Goal: Information Seeking & Learning: Learn about a topic

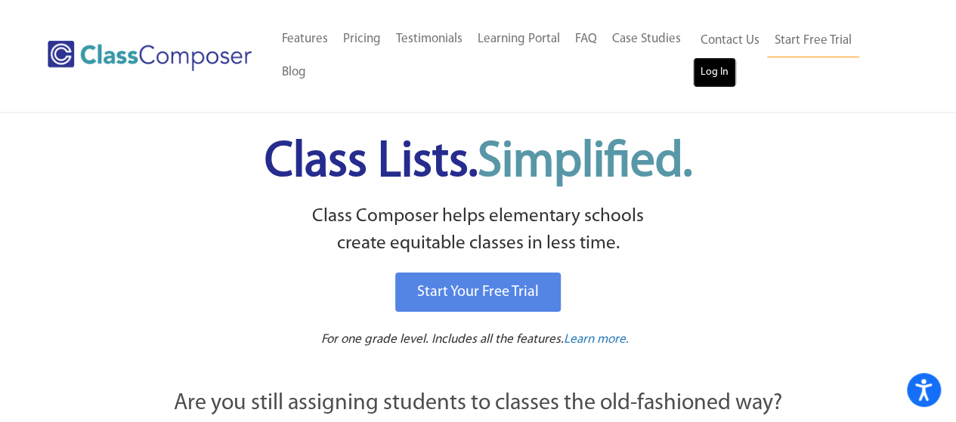
click at [725, 78] on link "Log In" at bounding box center [714, 72] width 43 height 30
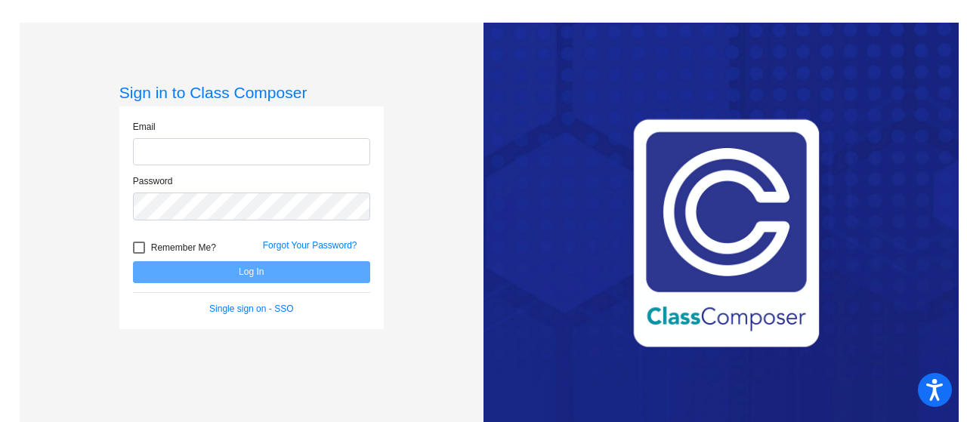
type input "lwyckoff@lehsd.org"
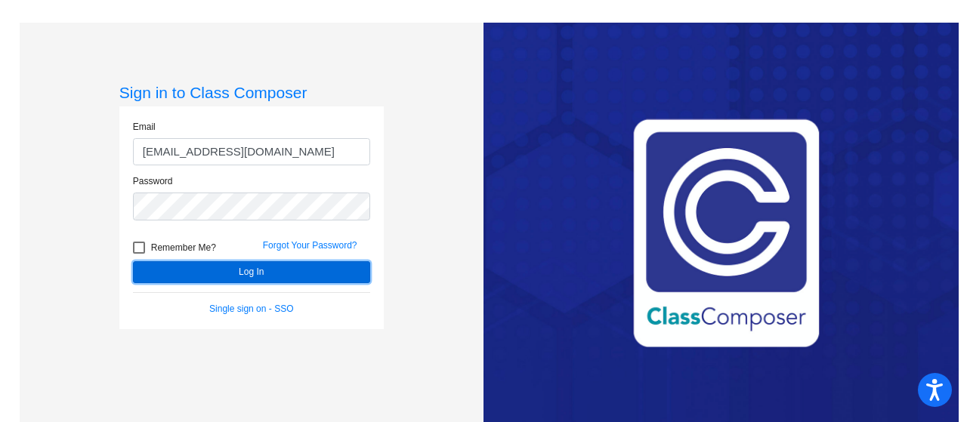
click at [219, 269] on button "Log In" at bounding box center [251, 272] width 237 height 22
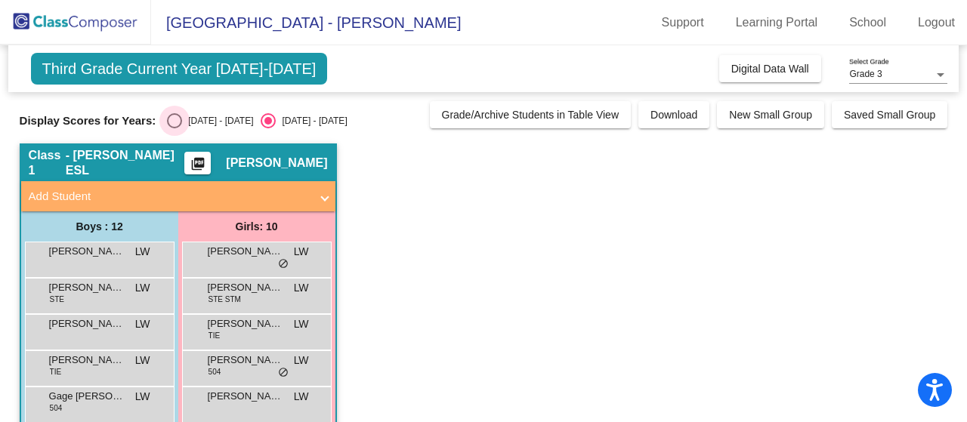
click at [174, 122] on div "Select an option" at bounding box center [174, 120] width 15 height 15
click at [174, 128] on input "2024 - 2025" at bounding box center [174, 128] width 1 height 1
radio input "true"
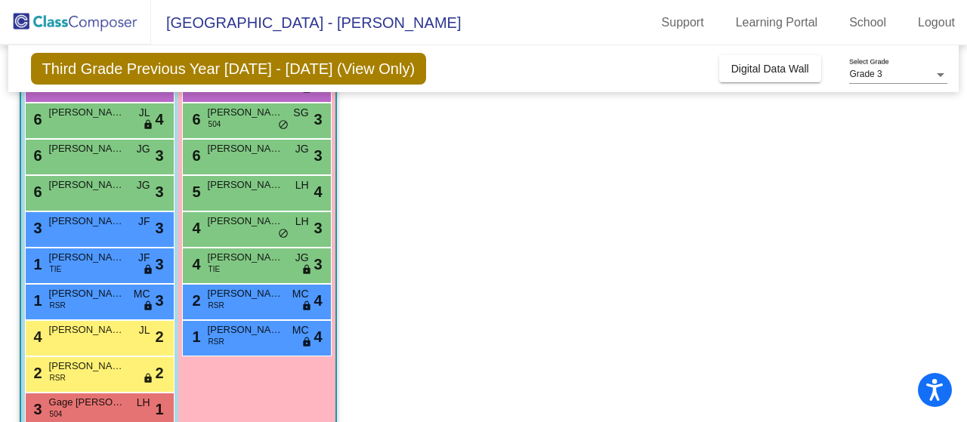
scroll to position [278, 0]
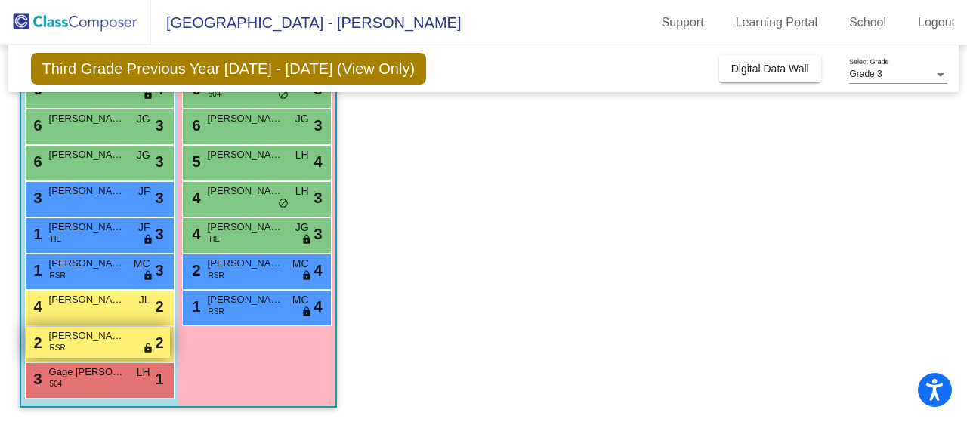
click at [68, 339] on span "Jesse Gant" at bounding box center [87, 336] width 76 height 15
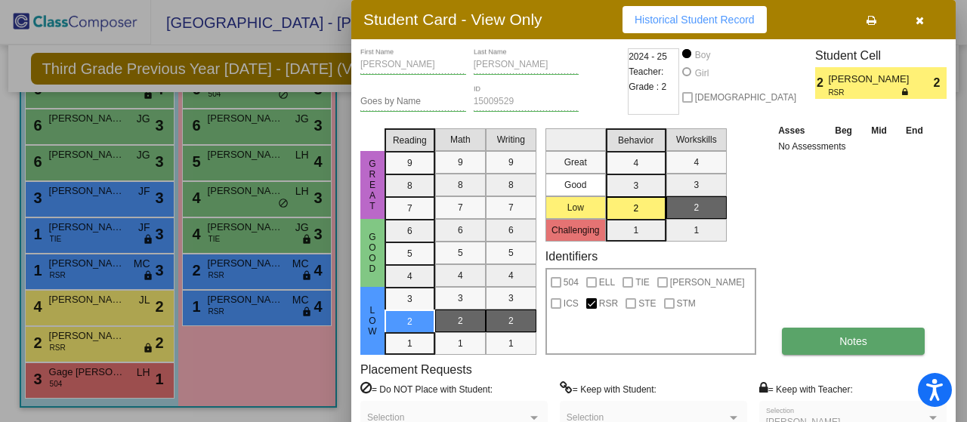
click at [826, 333] on button "Notes" at bounding box center [853, 341] width 143 height 27
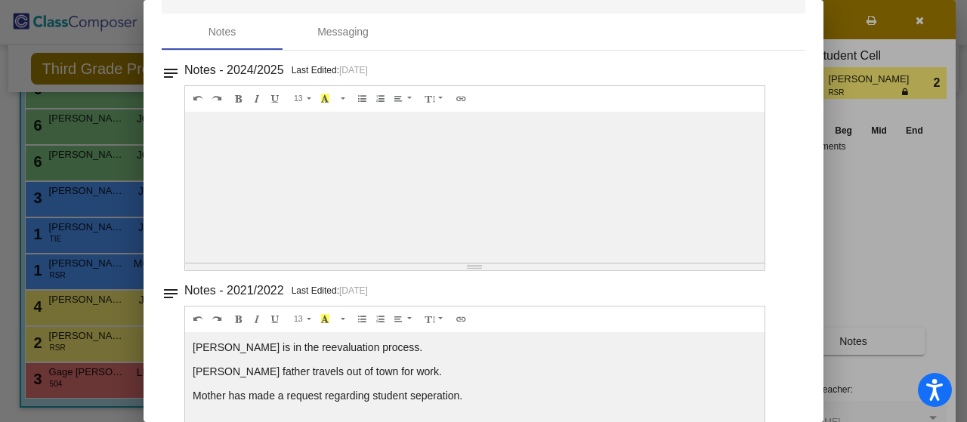
scroll to position [0, 0]
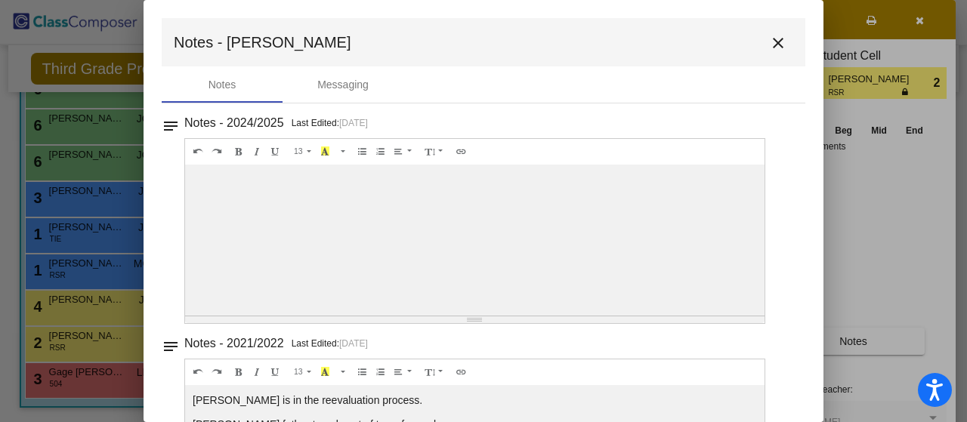
click at [774, 43] on mat-icon "close" at bounding box center [778, 43] width 18 height 18
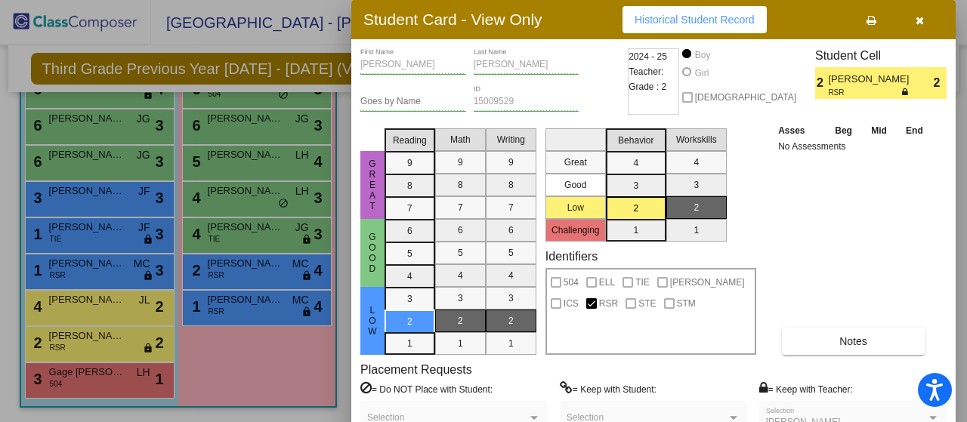
click at [94, 272] on div at bounding box center [483, 211] width 967 height 422
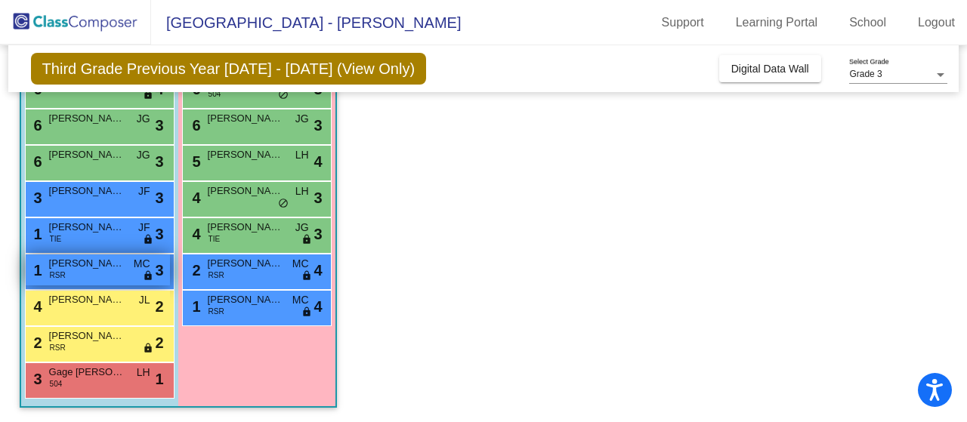
click at [58, 273] on span "RSR" at bounding box center [58, 275] width 16 height 11
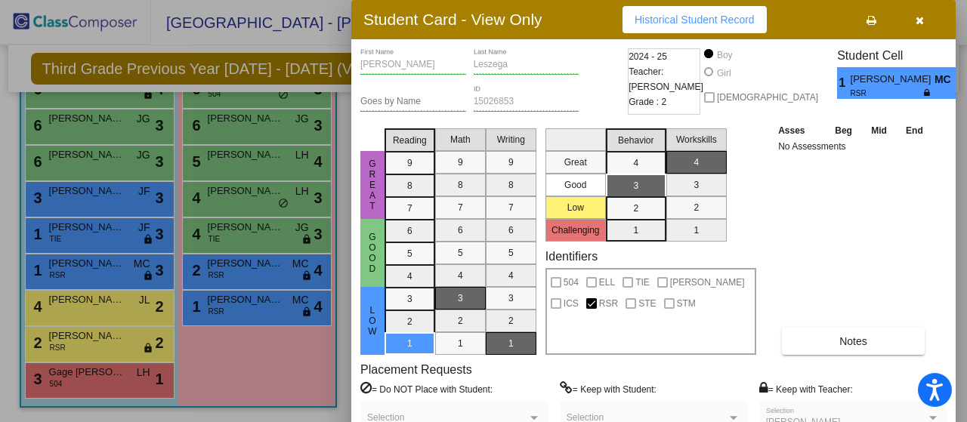
click at [72, 308] on div at bounding box center [483, 211] width 967 height 422
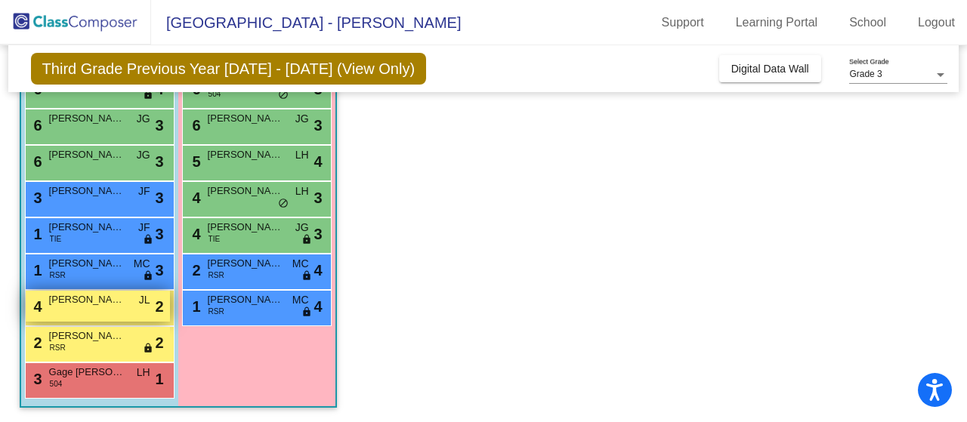
click at [67, 300] on span "Christian Isernia" at bounding box center [87, 299] width 76 height 15
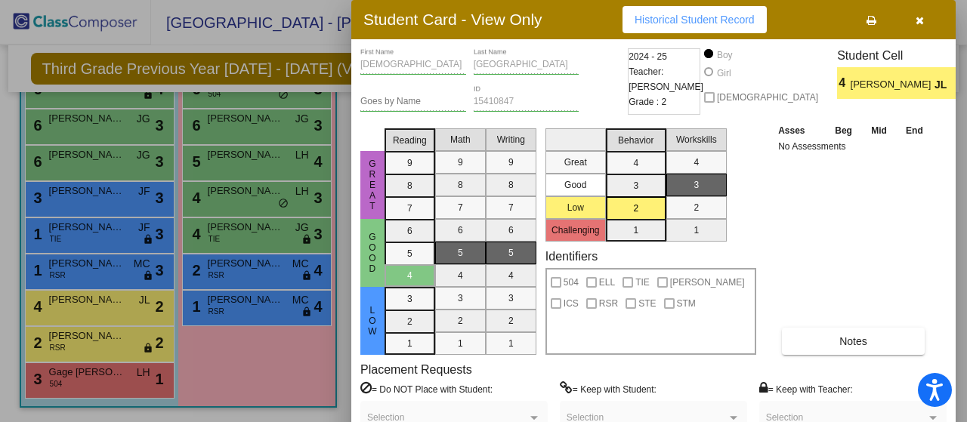
click at [916, 16] on icon "button" at bounding box center [920, 20] width 8 height 11
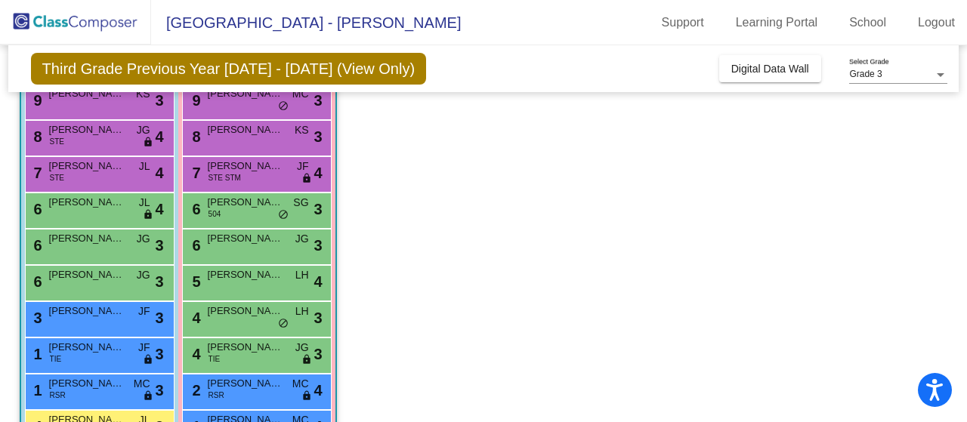
scroll to position [227, 0]
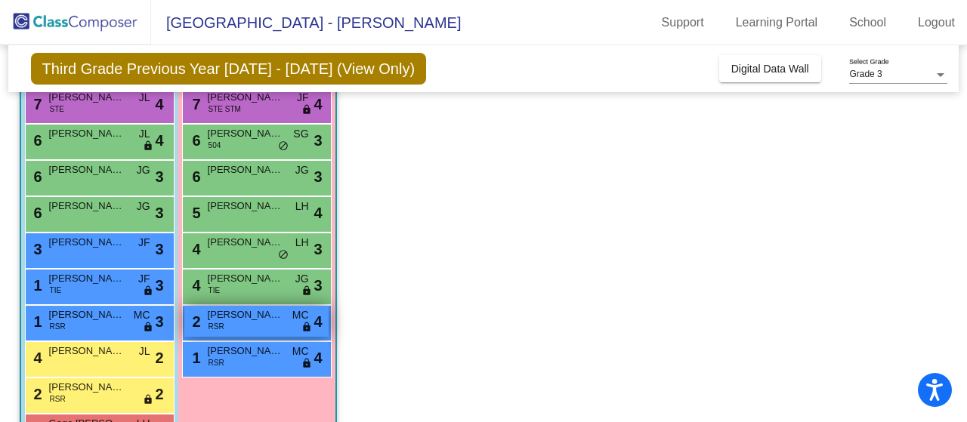
click at [253, 320] on span "Raelyn Carlson" at bounding box center [246, 314] width 76 height 15
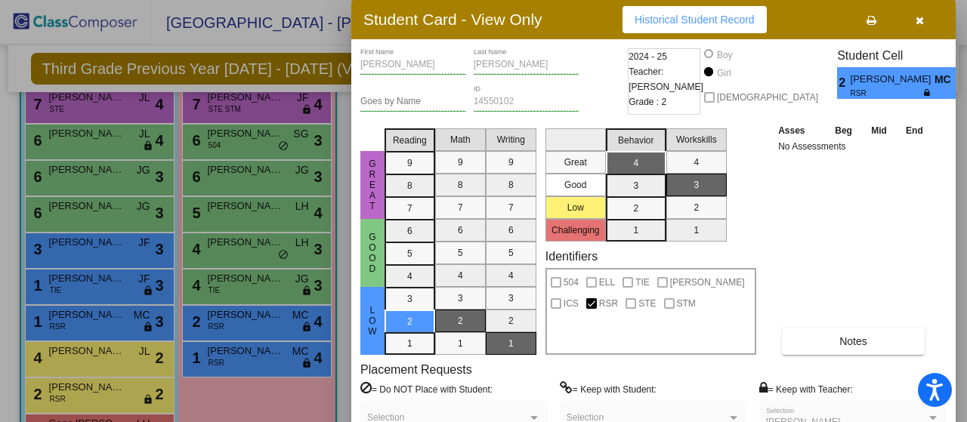
click at [276, 211] on div at bounding box center [483, 211] width 967 height 422
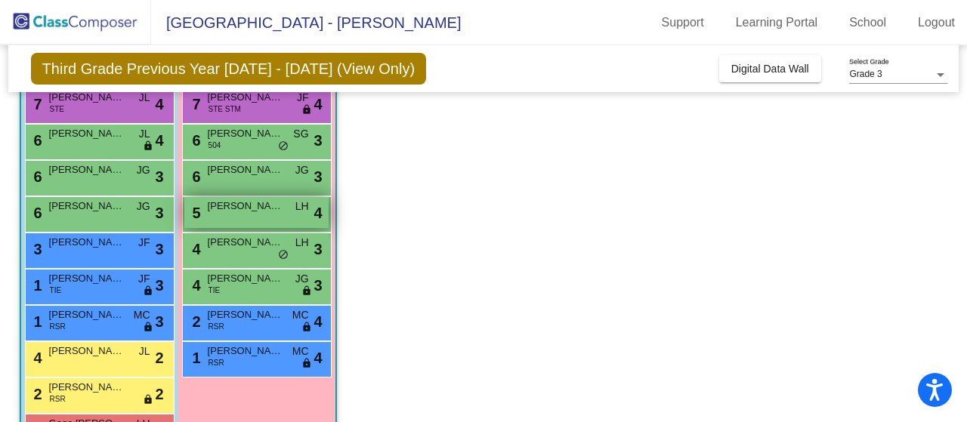
click at [251, 209] on span "Jade Newsome-Elijah" at bounding box center [246, 206] width 76 height 15
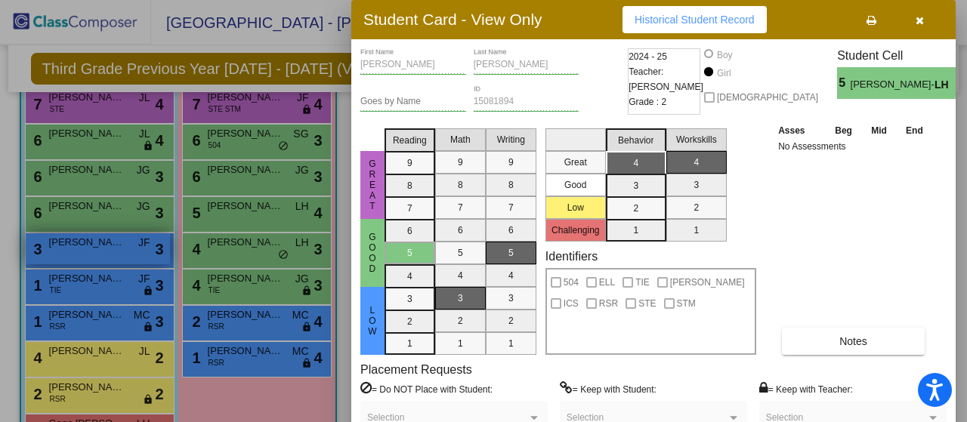
click at [115, 250] on div at bounding box center [483, 211] width 967 height 422
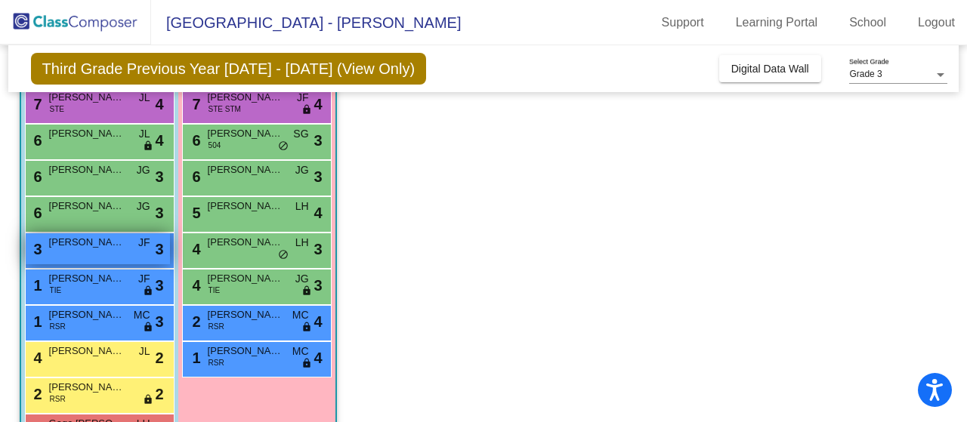
click at [114, 250] on div "3 William Ferguson JF lock do_not_disturb_alt 3" at bounding box center [98, 248] width 144 height 31
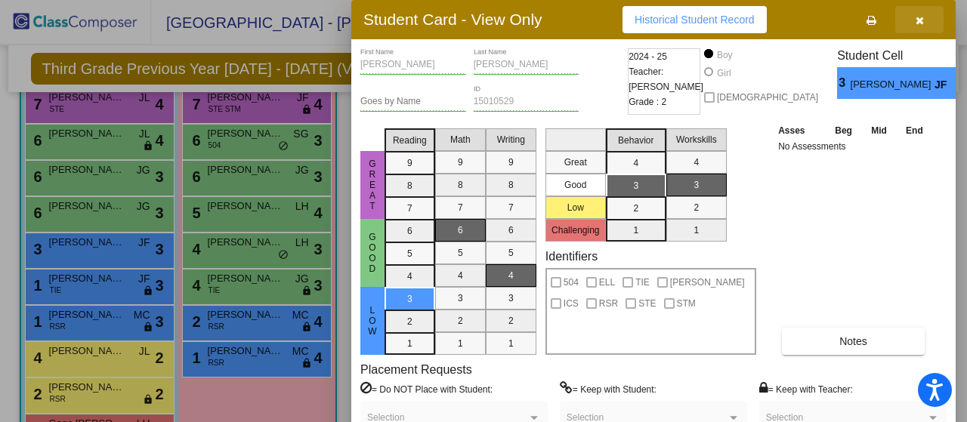
click at [912, 23] on button "button" at bounding box center [919, 19] width 48 height 27
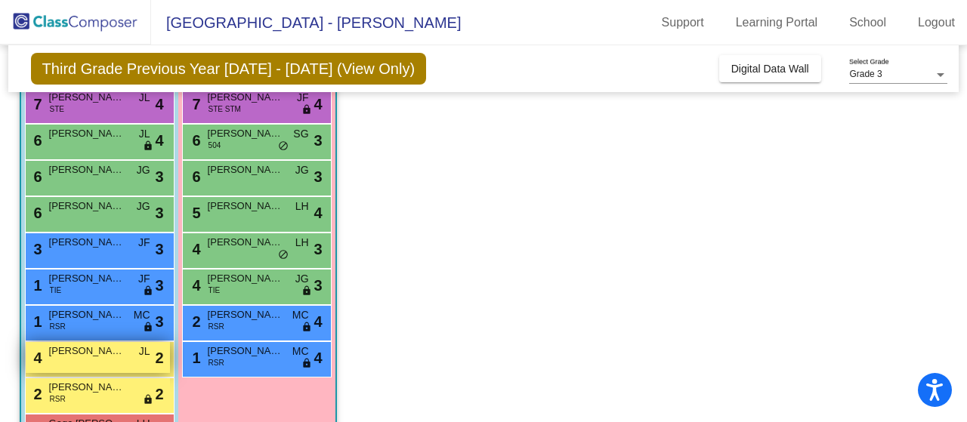
scroll to position [278, 0]
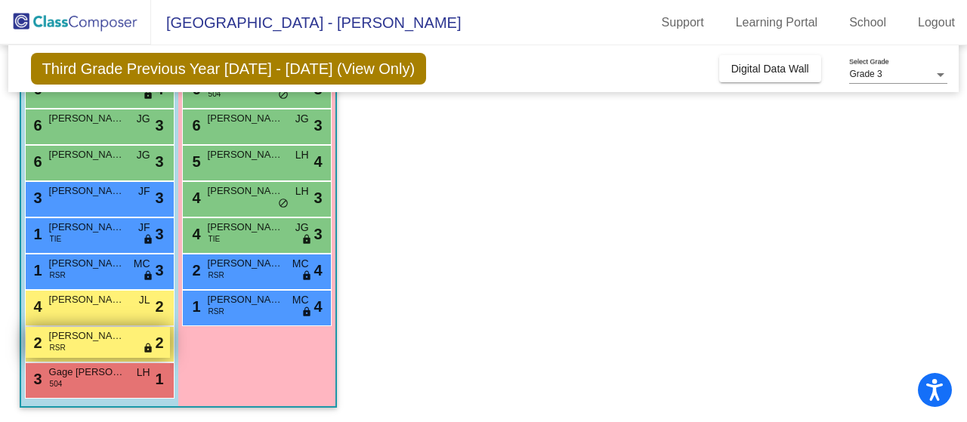
click at [98, 347] on div "2 Jesse Gant RSR lock do_not_disturb_alt 2" at bounding box center [98, 342] width 144 height 31
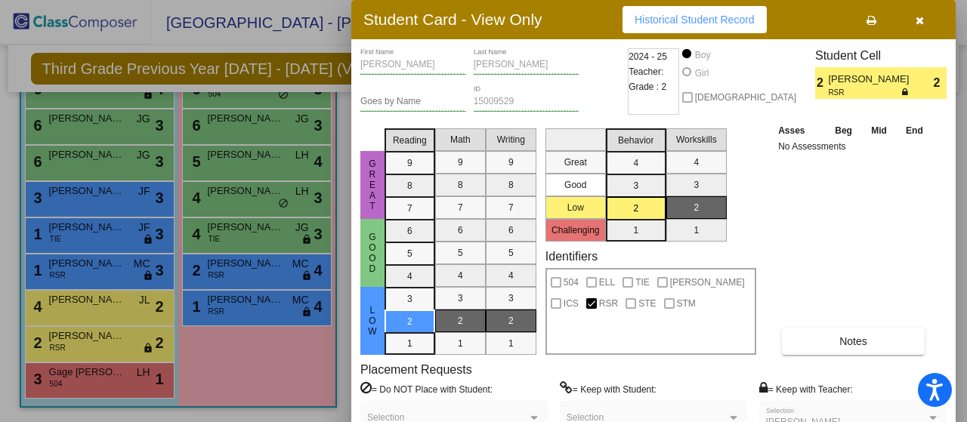
drag, startPoint x: 960, startPoint y: 209, endPoint x: 963, endPoint y: 255, distance: 46.2
click at [963, 255] on div at bounding box center [483, 211] width 967 height 422
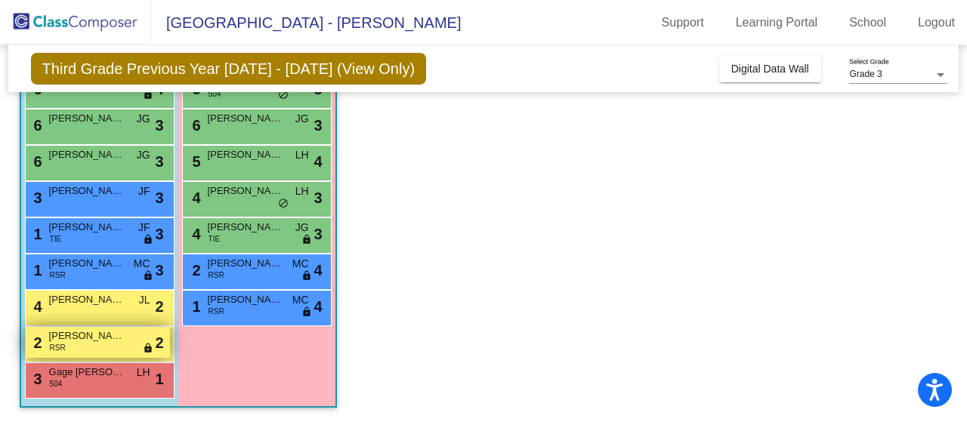
click at [94, 341] on span "Jesse Gant" at bounding box center [87, 336] width 76 height 15
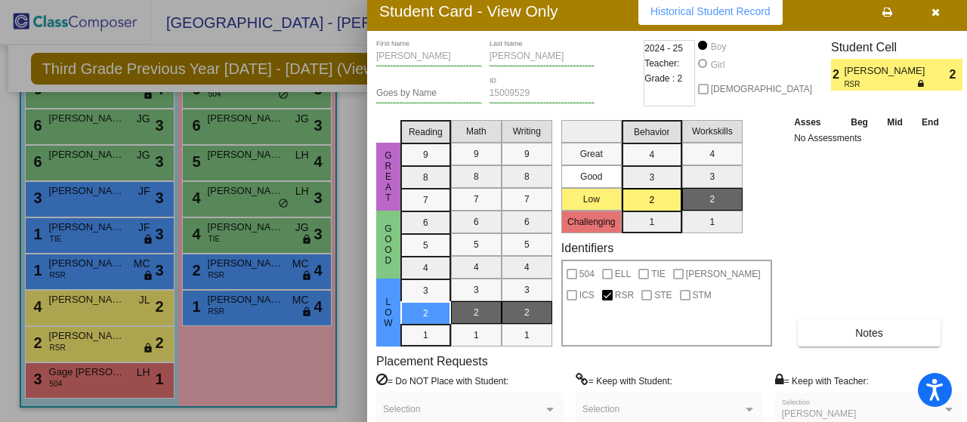
drag, startPoint x: 805, startPoint y: 21, endPoint x: 820, endPoint y: 13, distance: 17.9
click at [820, 13] on div "Student Card - View Only Historical Student Record" at bounding box center [669, 11] width 604 height 39
click at [42, 264] on div at bounding box center [483, 211] width 967 height 422
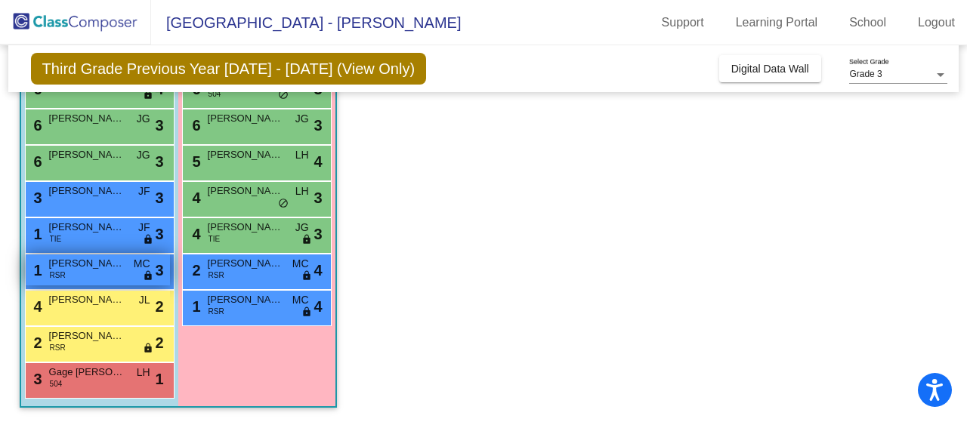
click at [106, 268] on span "Lorenzo Leszega" at bounding box center [87, 263] width 76 height 15
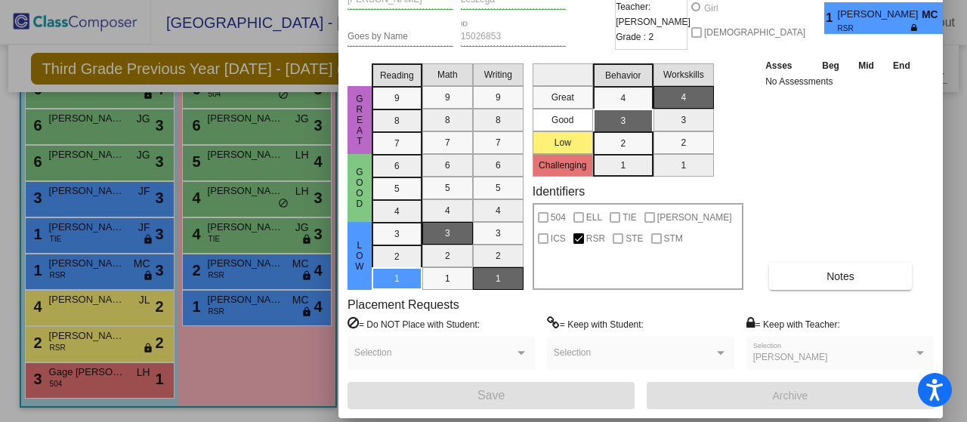
drag, startPoint x: 796, startPoint y: 18, endPoint x: 783, endPoint y: -47, distance: 66.2
click at [783, 0] on html "Accessibility Screen-Reader Guide, Feedback, and Issue Reporting | New window L…" at bounding box center [483, 211] width 967 height 422
click at [80, 233] on div at bounding box center [483, 211] width 967 height 422
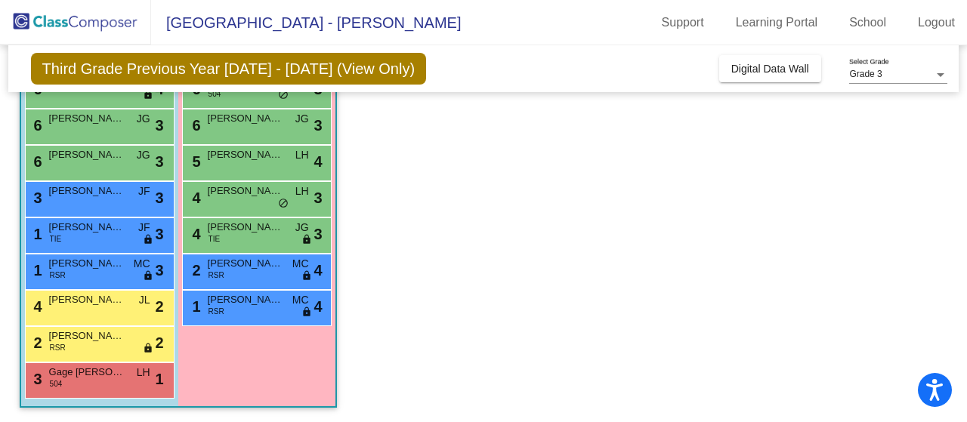
click at [80, 233] on span "Evan Gutierrez" at bounding box center [87, 227] width 76 height 15
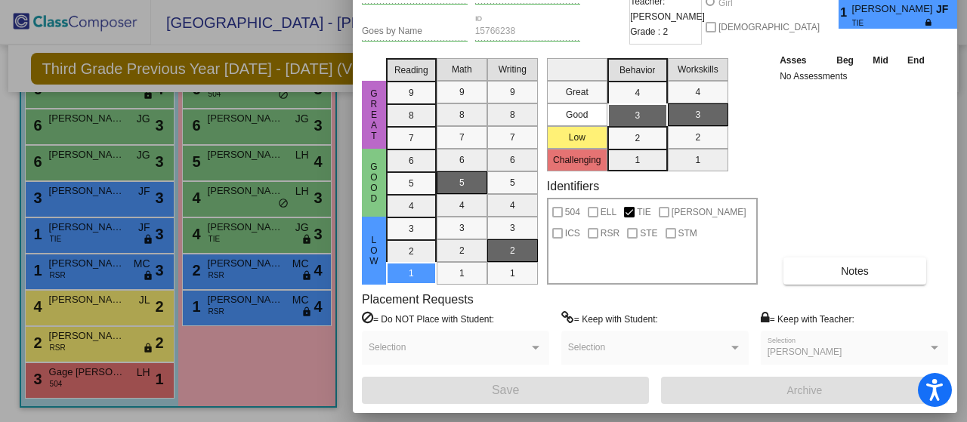
drag, startPoint x: 801, startPoint y: 20, endPoint x: 802, endPoint y: -51, distance: 70.3
click at [802, 0] on html "Accessibility Screen-Reader Guide, Feedback, and Issue Reporting | New window L…" at bounding box center [483, 211] width 967 height 422
click at [246, 199] on div at bounding box center [483, 211] width 967 height 422
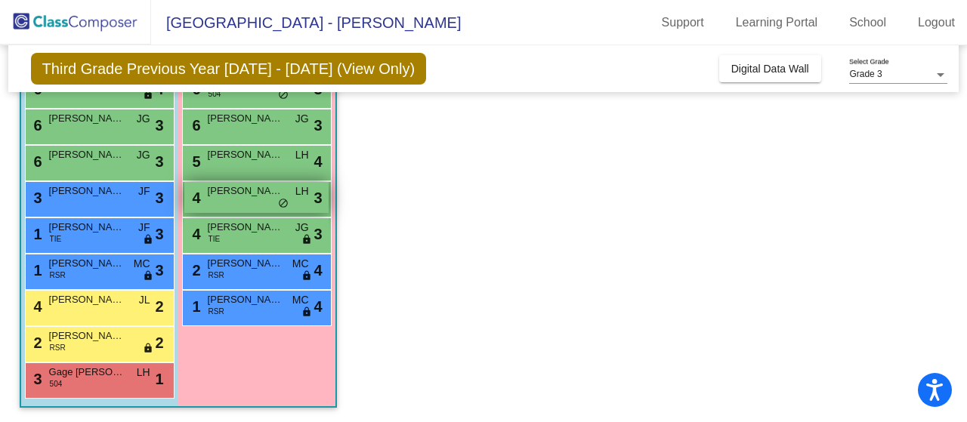
click at [248, 198] on div "4 Abegayle Grant LH lock do_not_disturb_alt 3" at bounding box center [256, 197] width 144 height 31
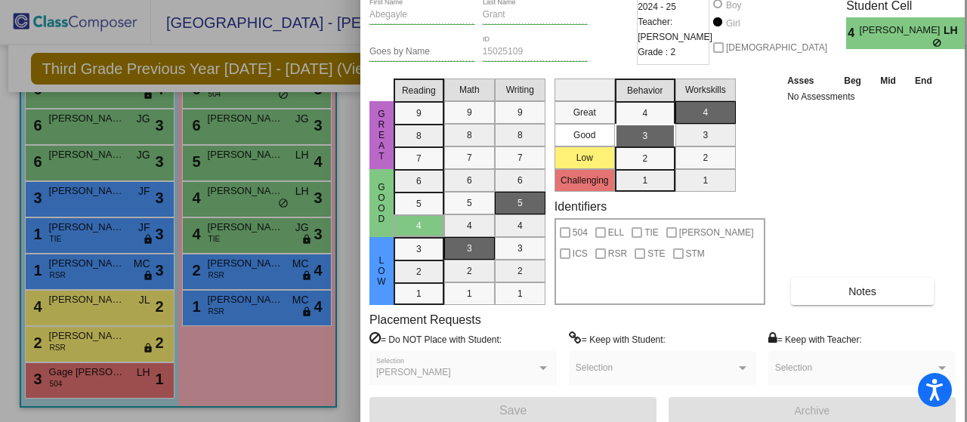
drag, startPoint x: 795, startPoint y: 26, endPoint x: 804, endPoint y: -23, distance: 49.9
click at [804, 0] on html "Accessibility Screen-Reader Guide, Feedback, and Issue Reporting | New window L…" at bounding box center [483, 211] width 967 height 422
click at [256, 238] on div at bounding box center [483, 211] width 967 height 422
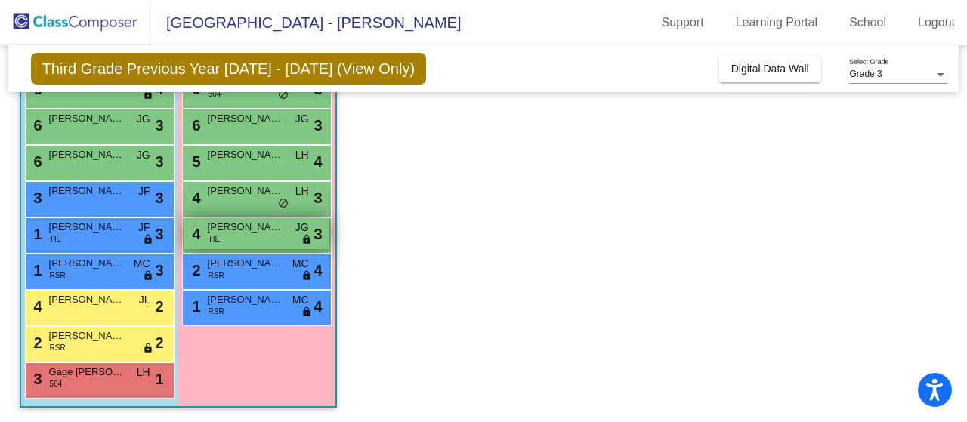
click at [262, 236] on div "4 Ella McNeill TIE JG lock do_not_disturb_alt 3" at bounding box center [256, 233] width 144 height 31
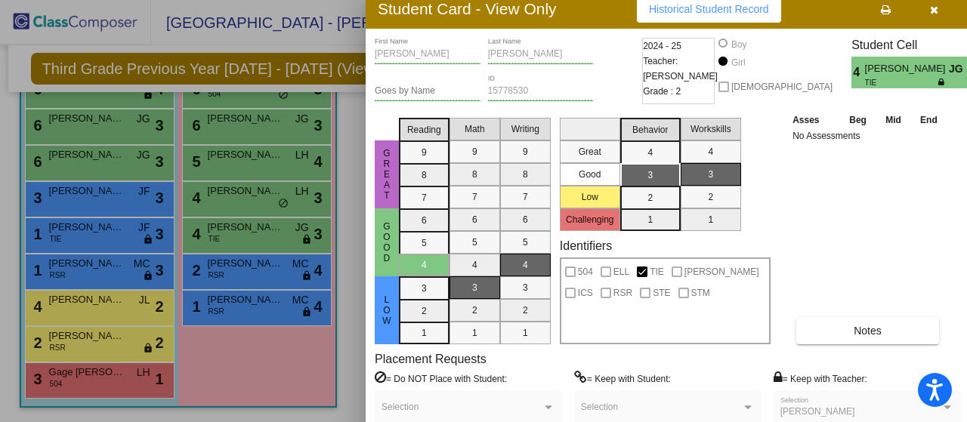
drag, startPoint x: 815, startPoint y: 17, endPoint x: 829, endPoint y: 7, distance: 17.8
click at [829, 7] on div "Student Card - View Only Historical Student Record" at bounding box center [668, 8] width 604 height 39
click at [938, 11] on button "button" at bounding box center [934, 8] width 48 height 27
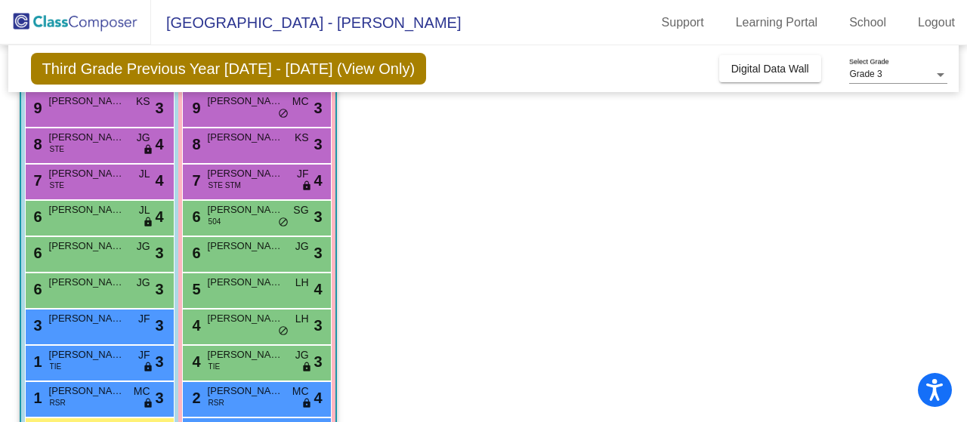
scroll to position [0, 0]
